Goal: Information Seeking & Learning: Learn about a topic

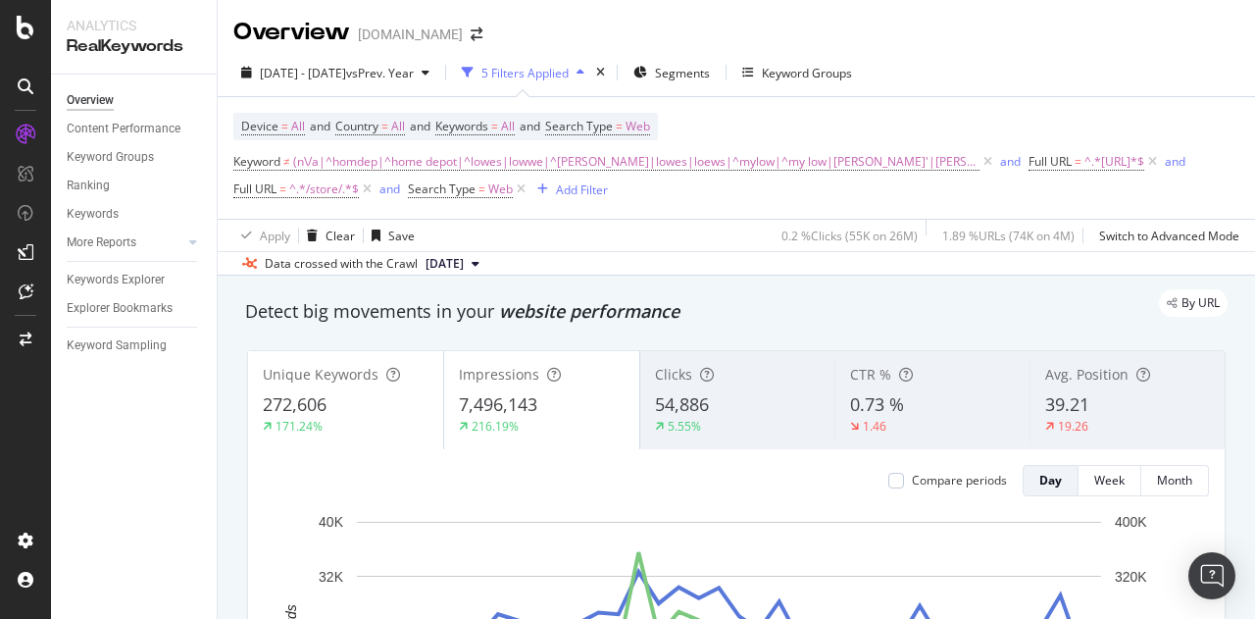
scroll to position [41, 0]
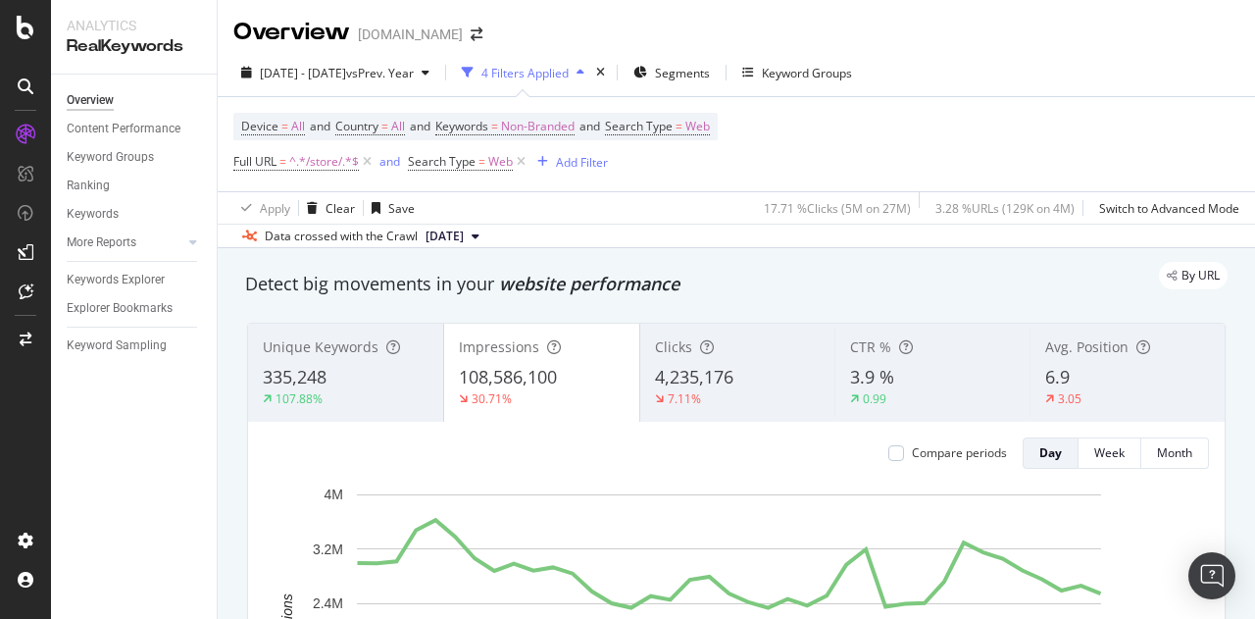
click at [363, 507] on rect "A chart." at bounding box center [729, 630] width 744 height 273
click at [18, 455] on div at bounding box center [25, 322] width 47 height 406
click at [14, 428] on div at bounding box center [25, 322] width 47 height 406
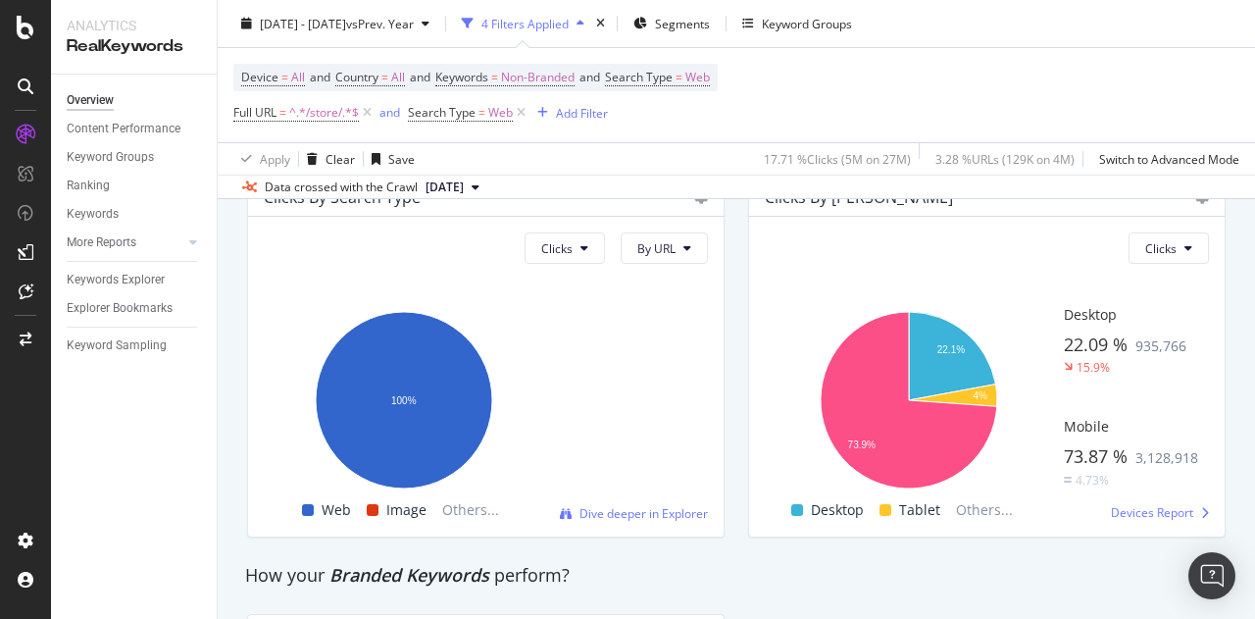
scroll to position [3805, 0]
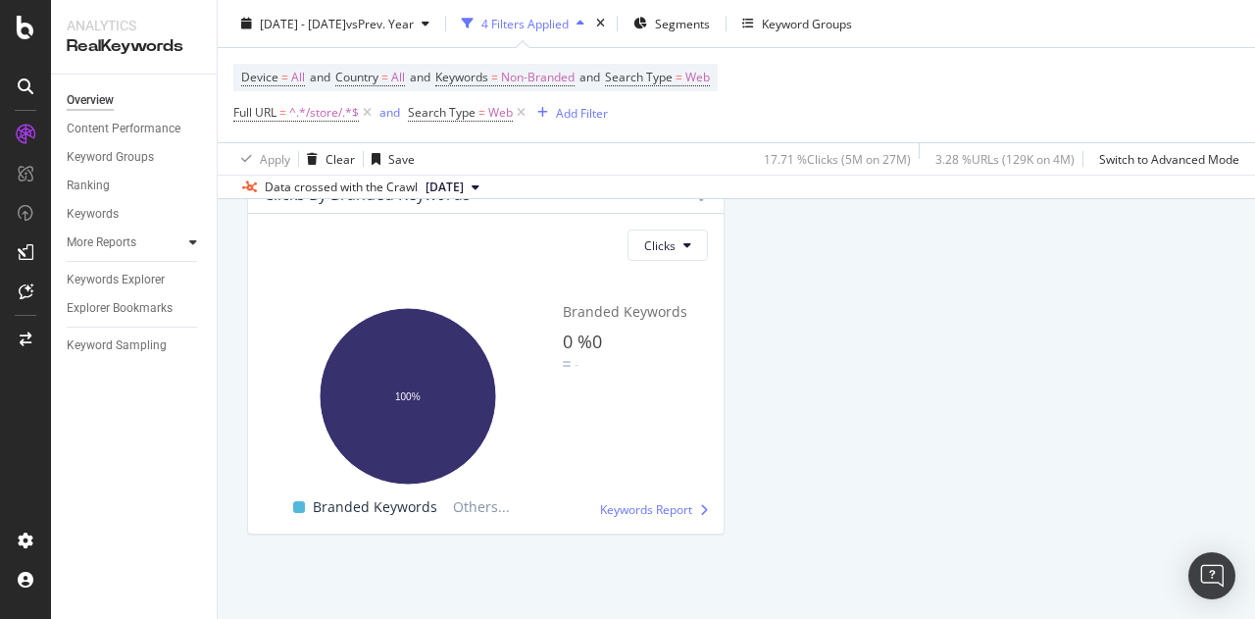
click at [196, 246] on icon at bounding box center [193, 242] width 8 height 12
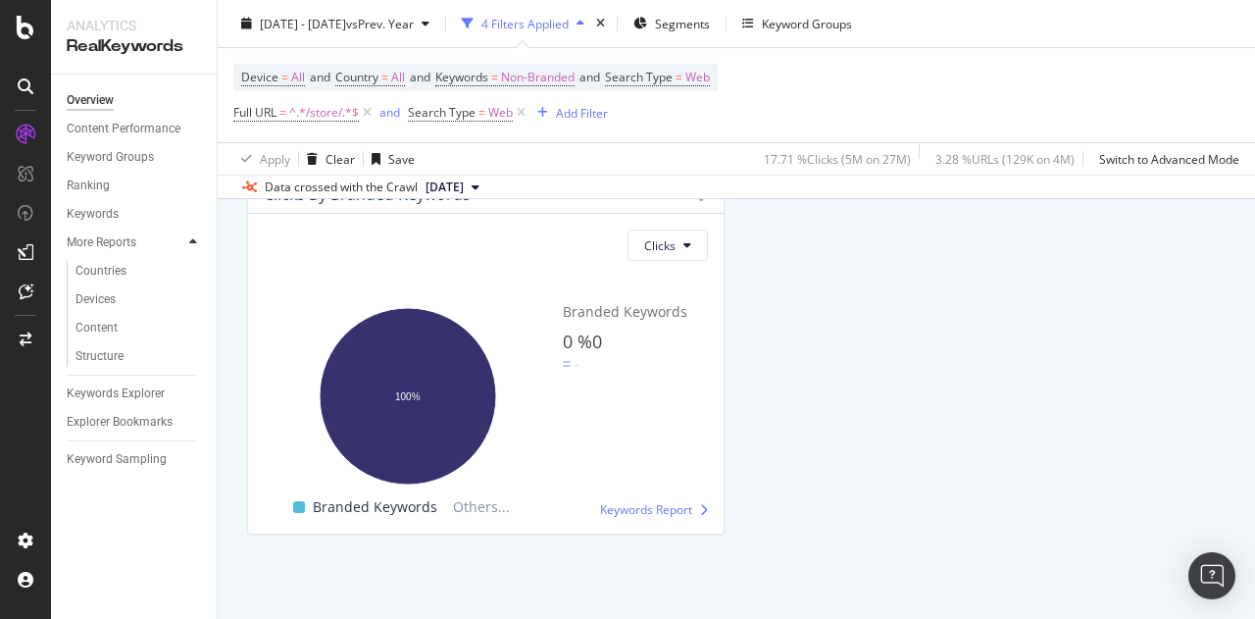
click at [194, 246] on icon at bounding box center [193, 242] width 8 height 12
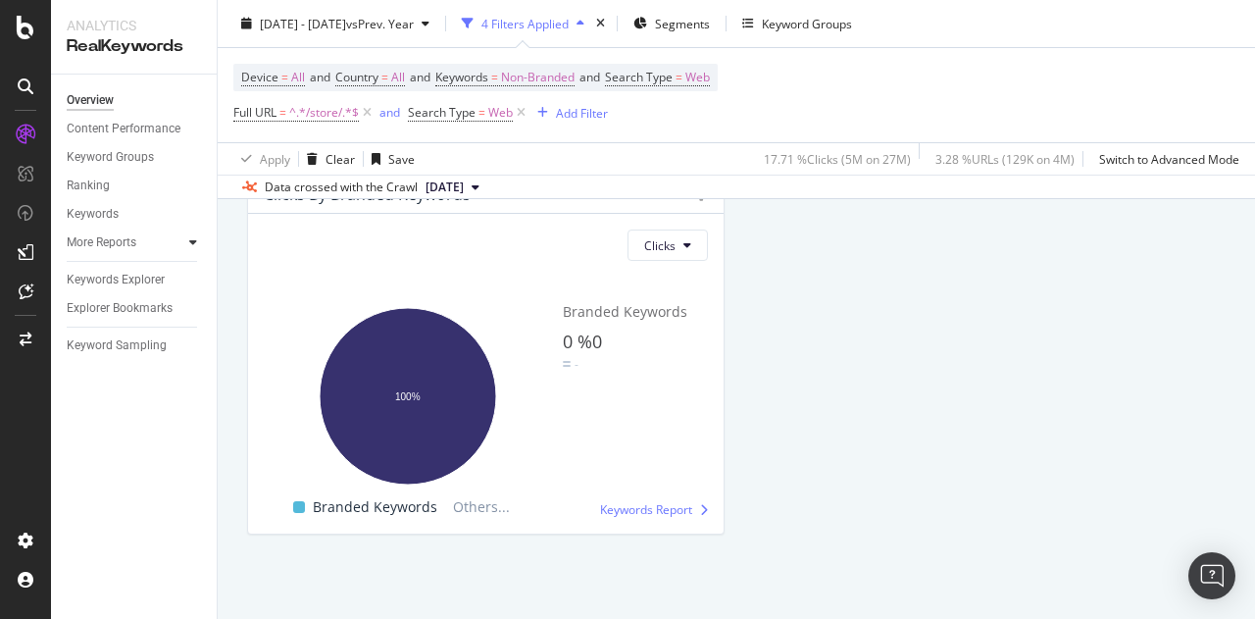
click at [194, 246] on icon at bounding box center [193, 242] width 8 height 12
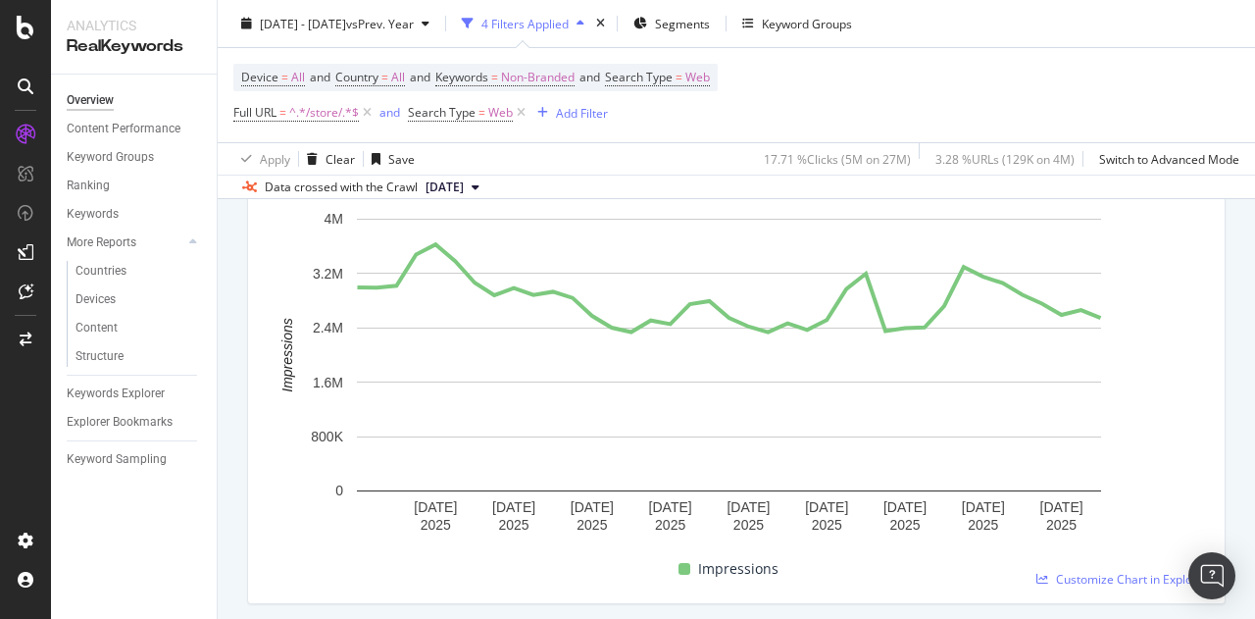
scroll to position [0, 0]
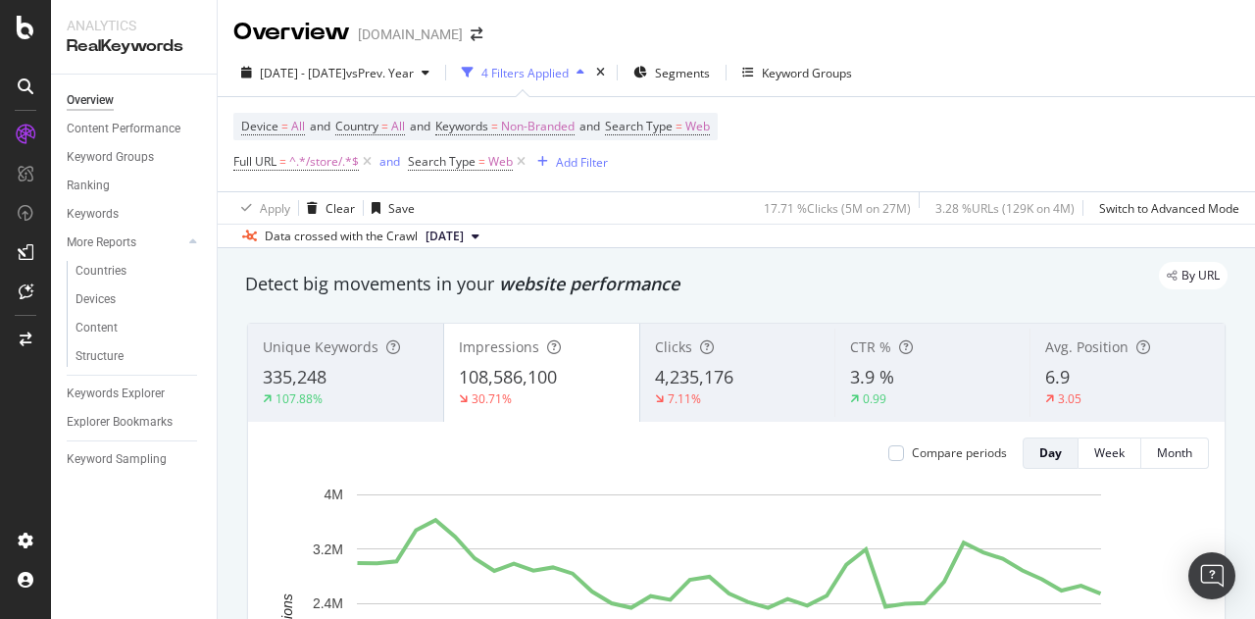
click at [325, 362] on div "Unique Keywords 335,248 107.88%" at bounding box center [345, 372] width 195 height 88
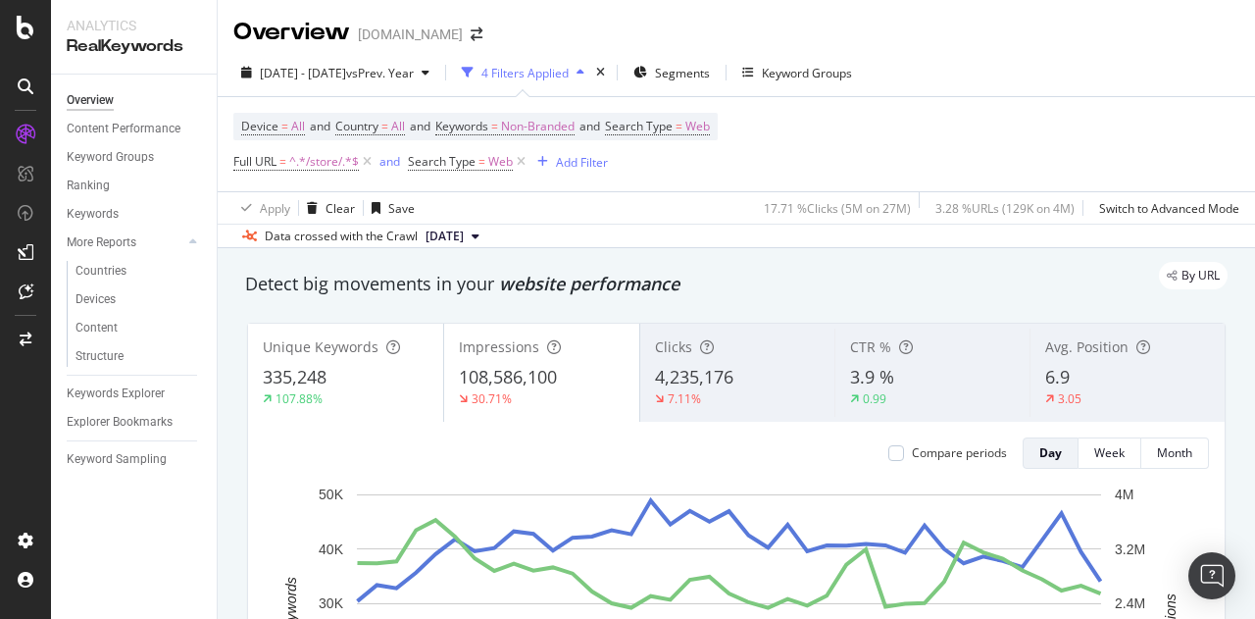
click at [496, 385] on span "108,586,100" at bounding box center [508, 377] width 98 height 24
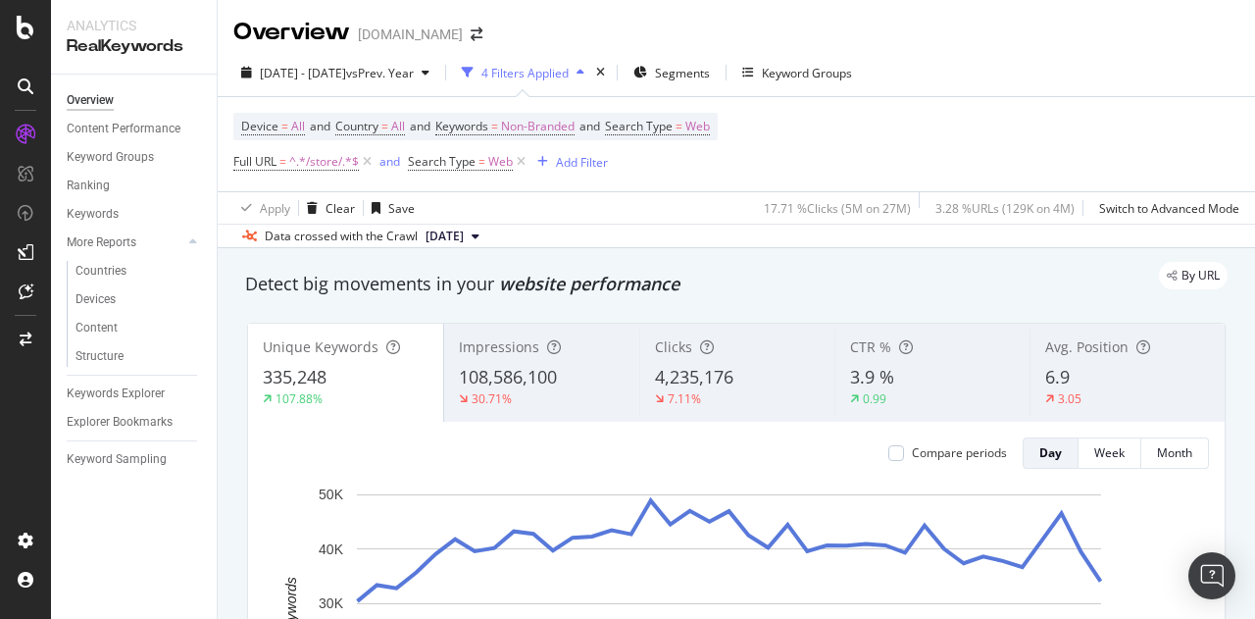
scroll to position [94, 0]
